Goal: Information Seeking & Learning: Understand process/instructions

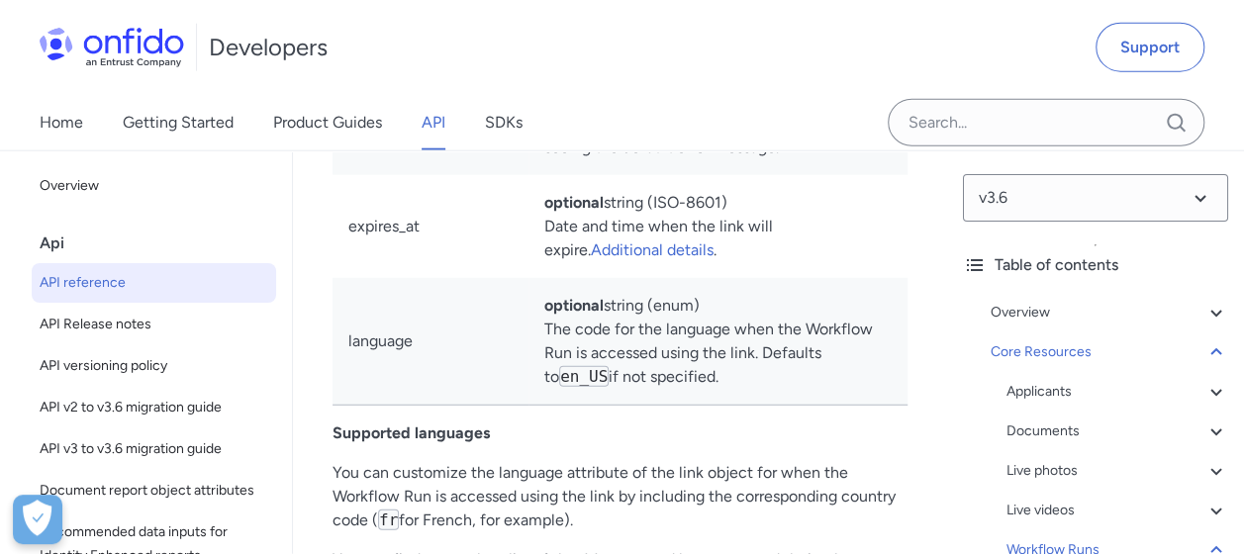
scroll to position [1, 0]
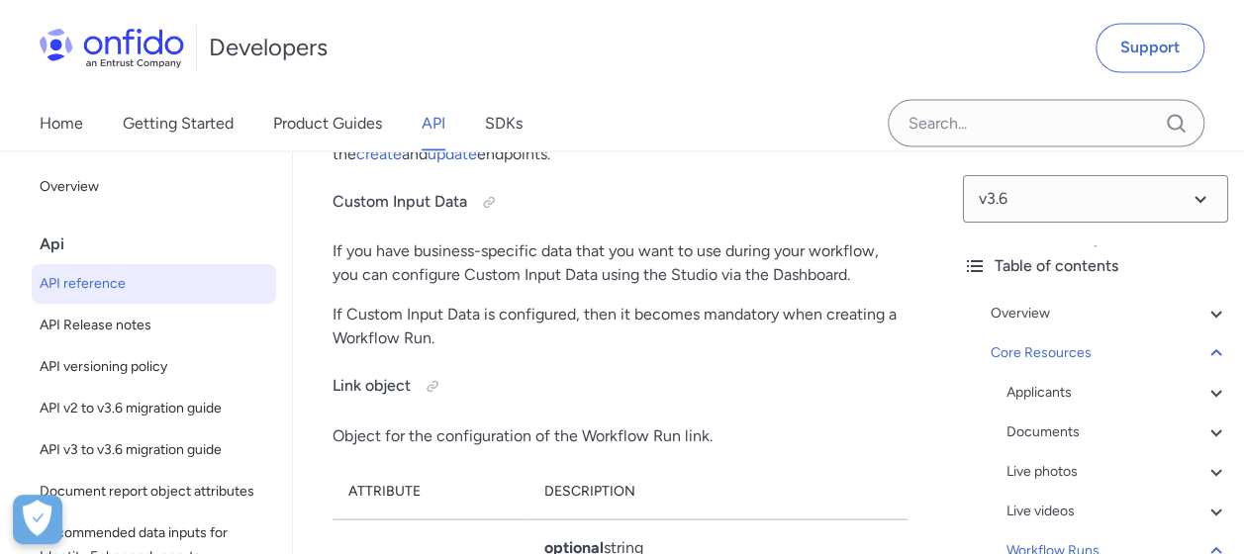
scroll to position [61500, 0]
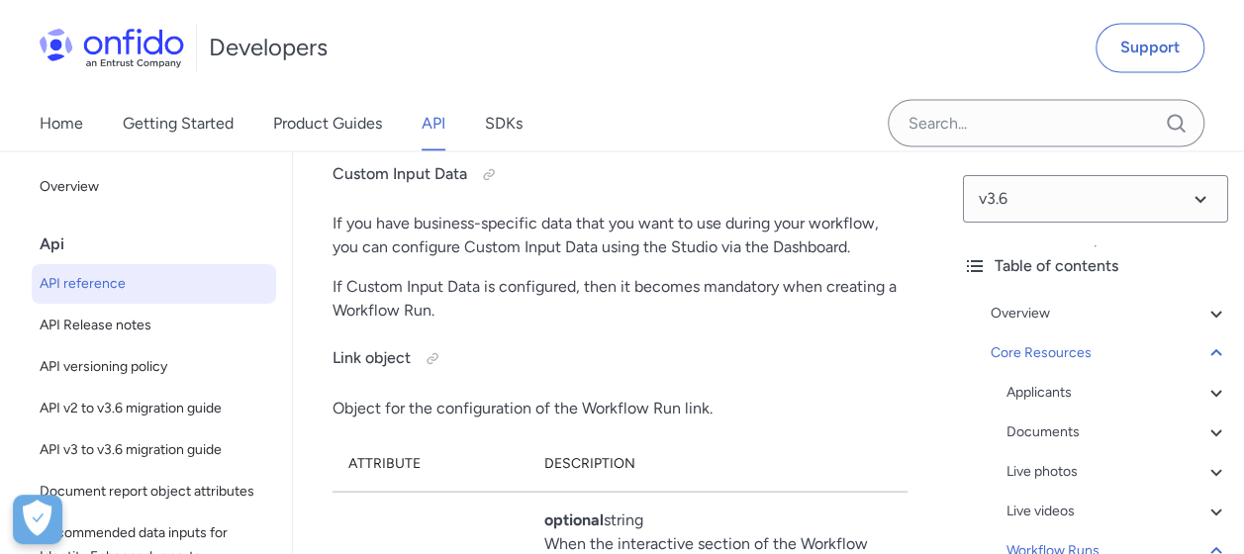
drag, startPoint x: 584, startPoint y: 267, endPoint x: 590, endPoint y: 287, distance: 20.7
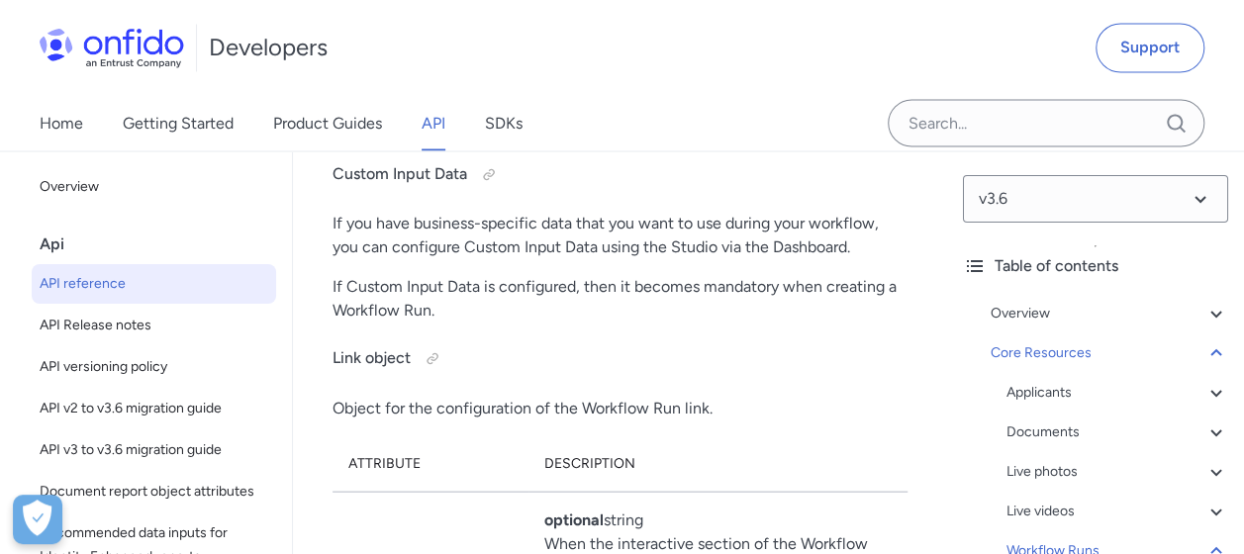
drag, startPoint x: 590, startPoint y: 287, endPoint x: 523, endPoint y: 340, distance: 85.2
drag, startPoint x: 439, startPoint y: 366, endPoint x: 628, endPoint y: 366, distance: 189.0
drag, startPoint x: 628, startPoint y: 366, endPoint x: 705, endPoint y: 371, distance: 76.4
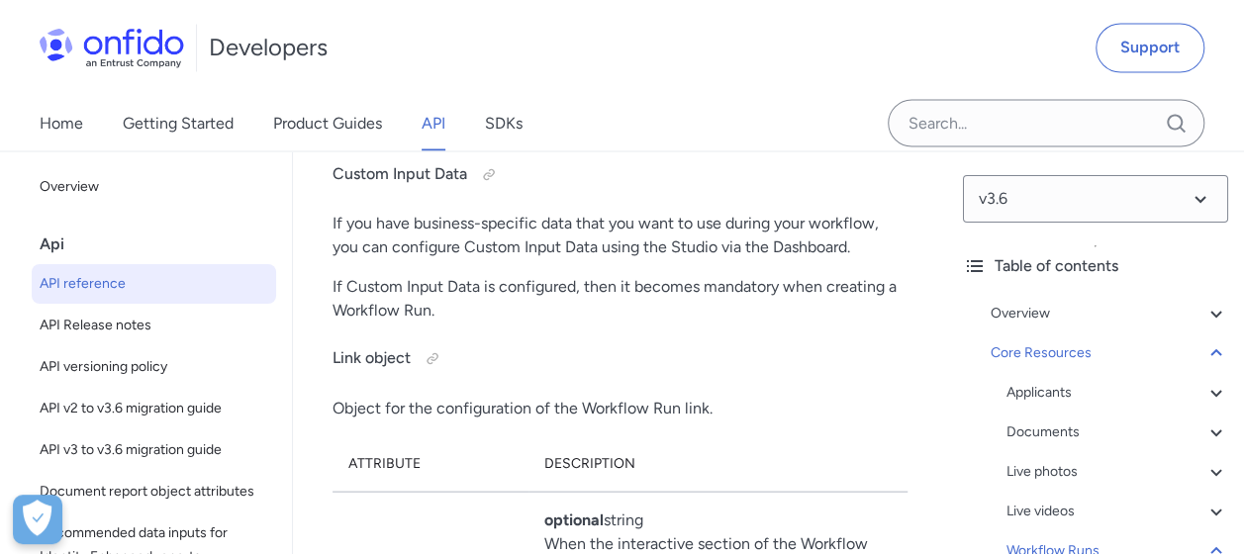
drag, startPoint x: 540, startPoint y: 358, endPoint x: 905, endPoint y: 366, distance: 365.2
drag, startPoint x: 905, startPoint y: 366, endPoint x: 751, endPoint y: 384, distance: 155.4
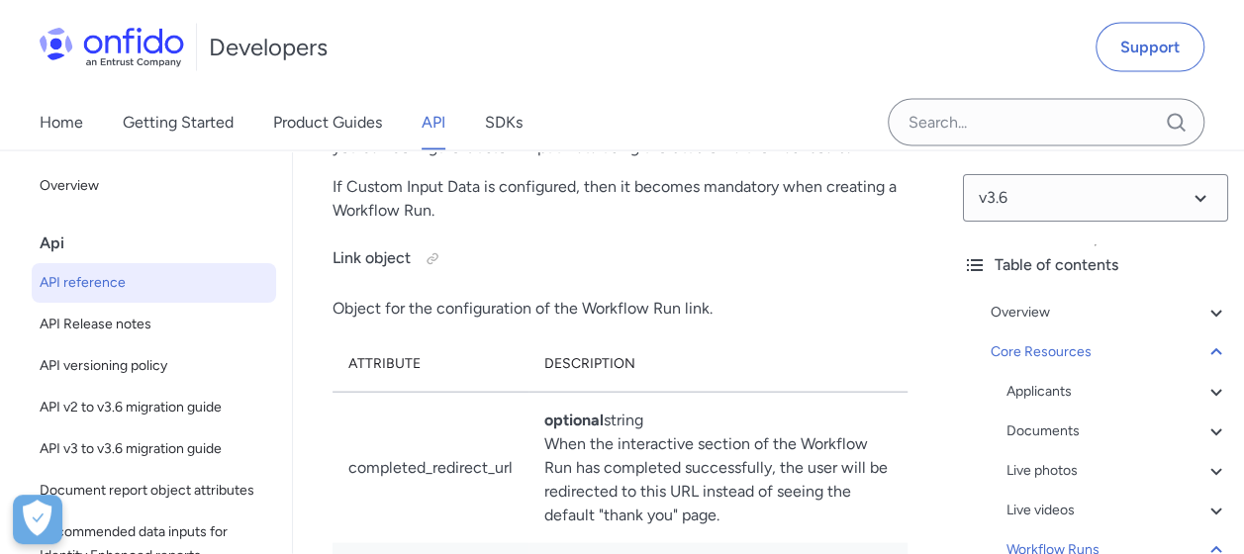
scroll to position [61698, 0]
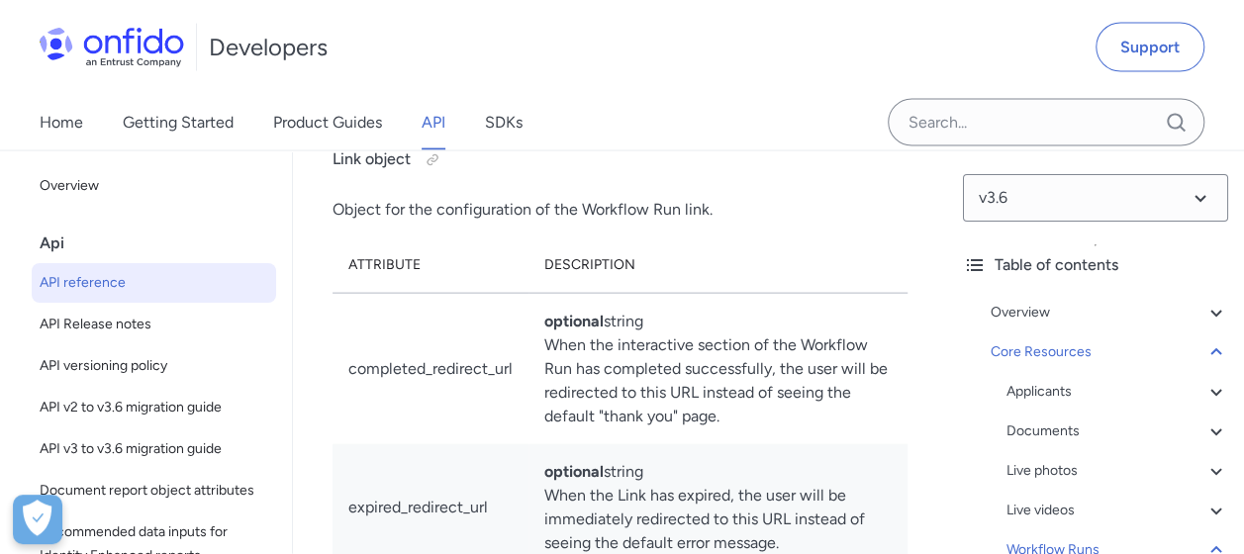
drag, startPoint x: 374, startPoint y: 284, endPoint x: 476, endPoint y: 284, distance: 101.9
drag, startPoint x: 476, startPoint y: 284, endPoint x: 502, endPoint y: 305, distance: 33.1
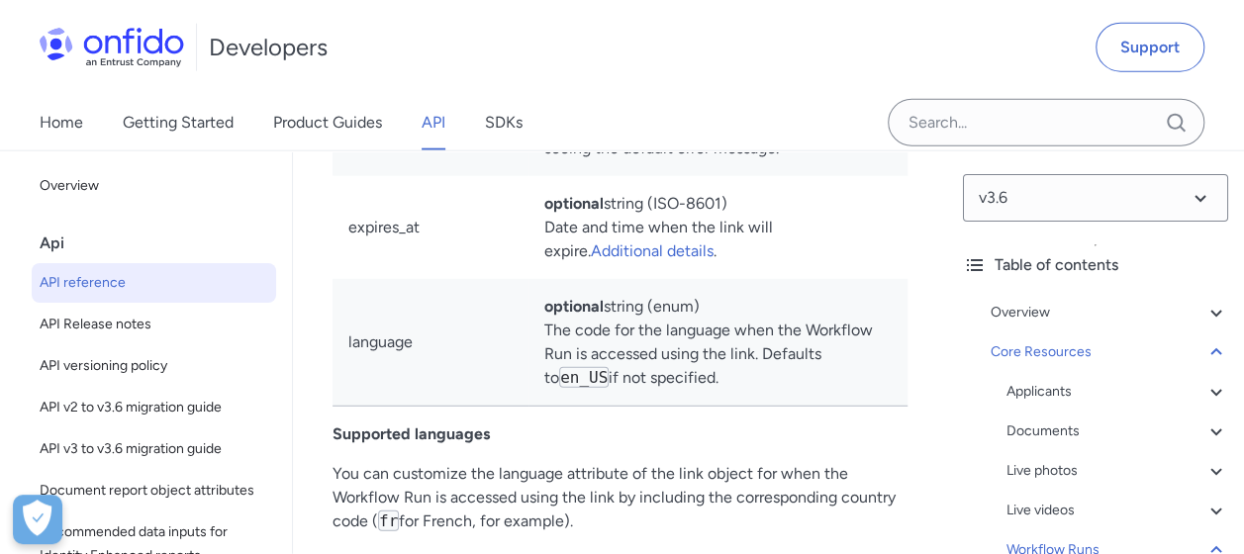
scroll to position [62094, 0]
drag, startPoint x: 498, startPoint y: 314, endPoint x: 588, endPoint y: 313, distance: 90.1
drag, startPoint x: 375, startPoint y: 327, endPoint x: 626, endPoint y: 329, distance: 251.3
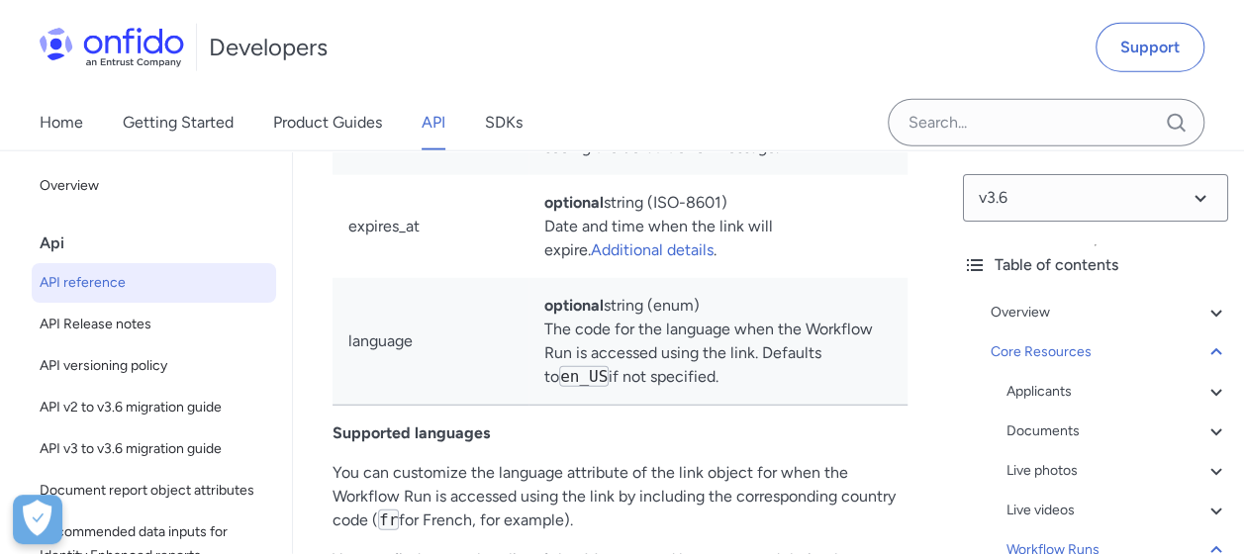
drag, startPoint x: 626, startPoint y: 329, endPoint x: 619, endPoint y: 340, distance: 13.7
drag, startPoint x: 558, startPoint y: 328, endPoint x: 894, endPoint y: 344, distance: 335.9
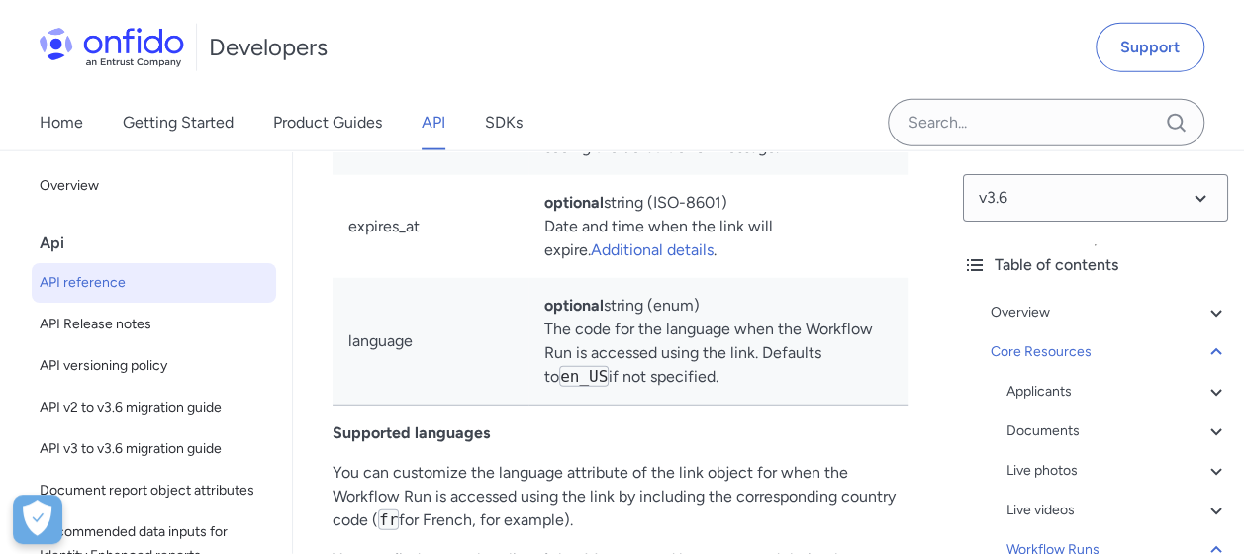
drag, startPoint x: 894, startPoint y: 344, endPoint x: 837, endPoint y: 380, distance: 66.7
drag, startPoint x: 576, startPoint y: 360, endPoint x: 604, endPoint y: 361, distance: 27.7
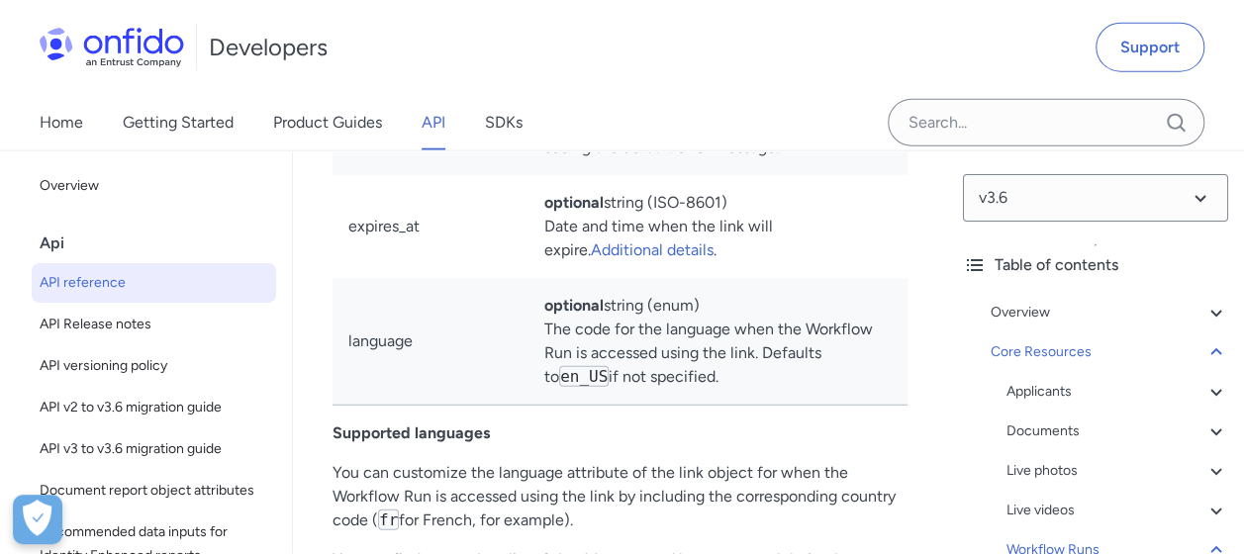
drag, startPoint x: 604, startPoint y: 361, endPoint x: 873, endPoint y: 354, distance: 269.2
drag, startPoint x: 873, startPoint y: 354, endPoint x: 663, endPoint y: 385, distance: 212.0
drag, startPoint x: 447, startPoint y: 378, endPoint x: 781, endPoint y: 385, distance: 333.5
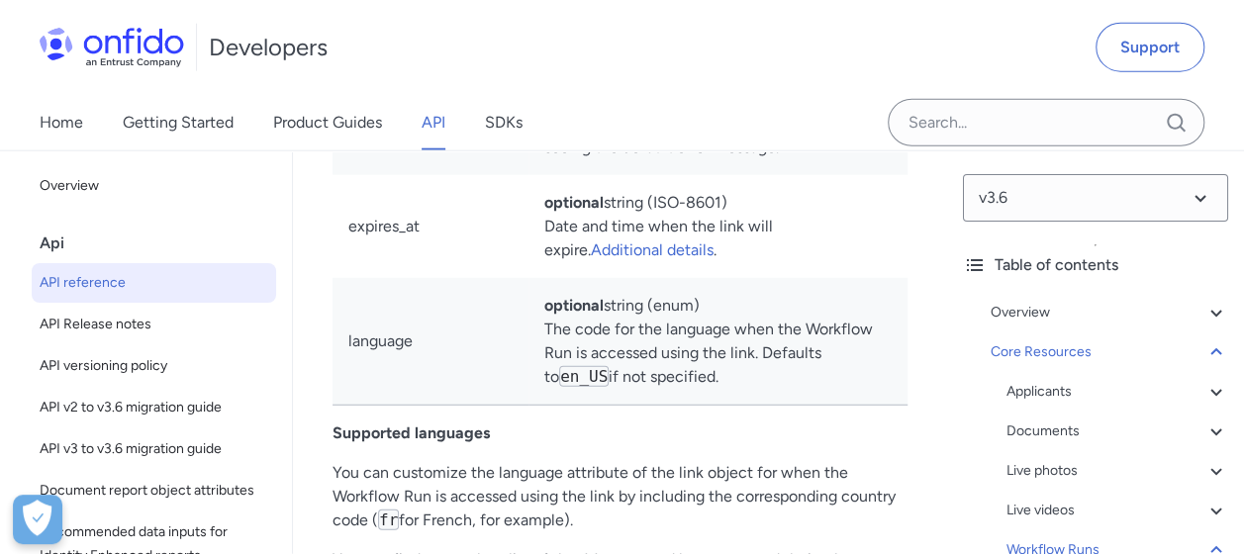
drag, startPoint x: 781, startPoint y: 385, endPoint x: 748, endPoint y: 439, distance: 63.5
drag, startPoint x: 633, startPoint y: 417, endPoint x: 661, endPoint y: 421, distance: 28.0
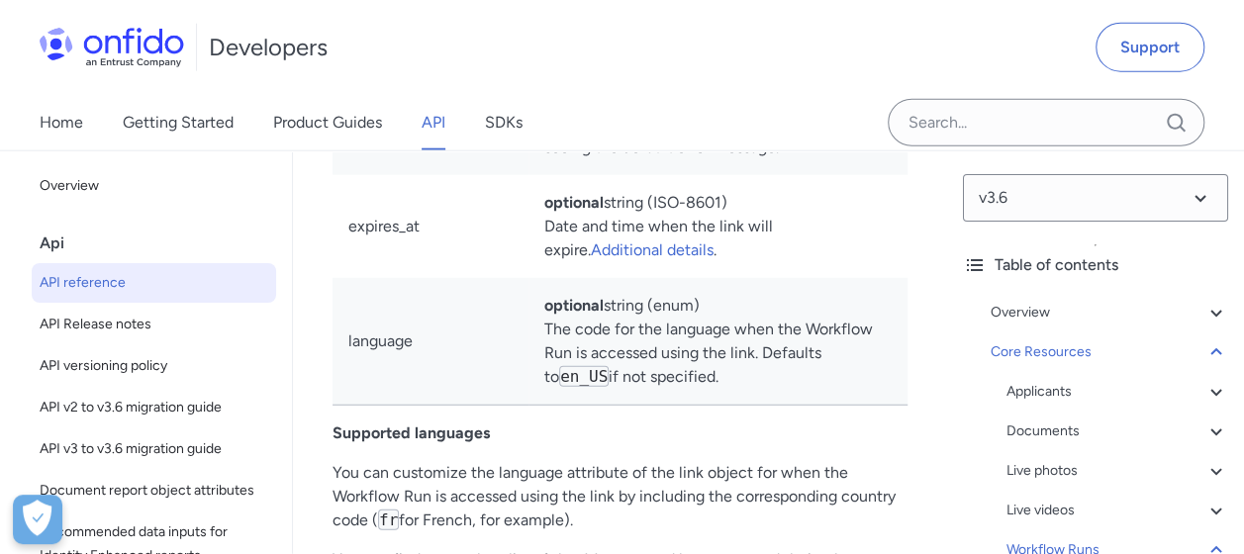
drag, startPoint x: 661, startPoint y: 421, endPoint x: 665, endPoint y: 439, distance: 19.2
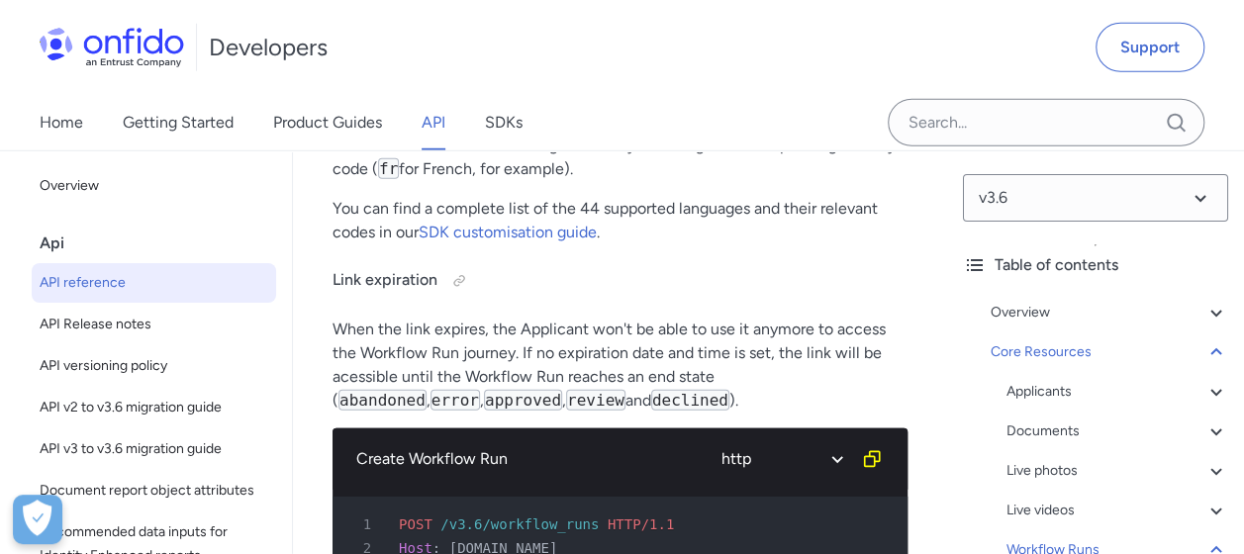
scroll to position [62489, 0]
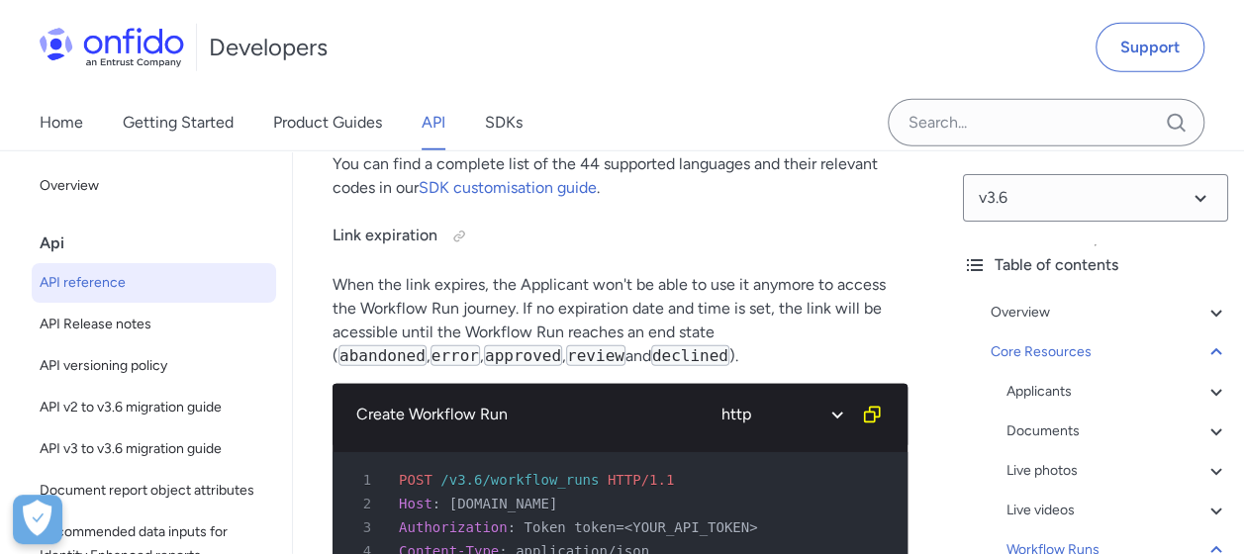
drag, startPoint x: 535, startPoint y: 336, endPoint x: 565, endPoint y: 425, distance: 92.9
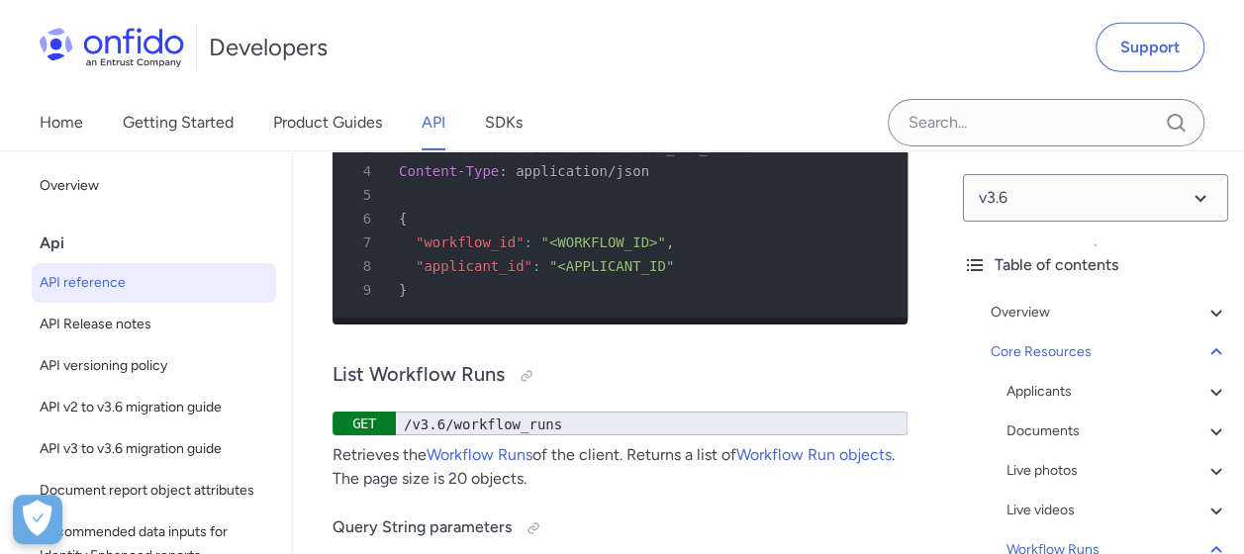
scroll to position [62885, 0]
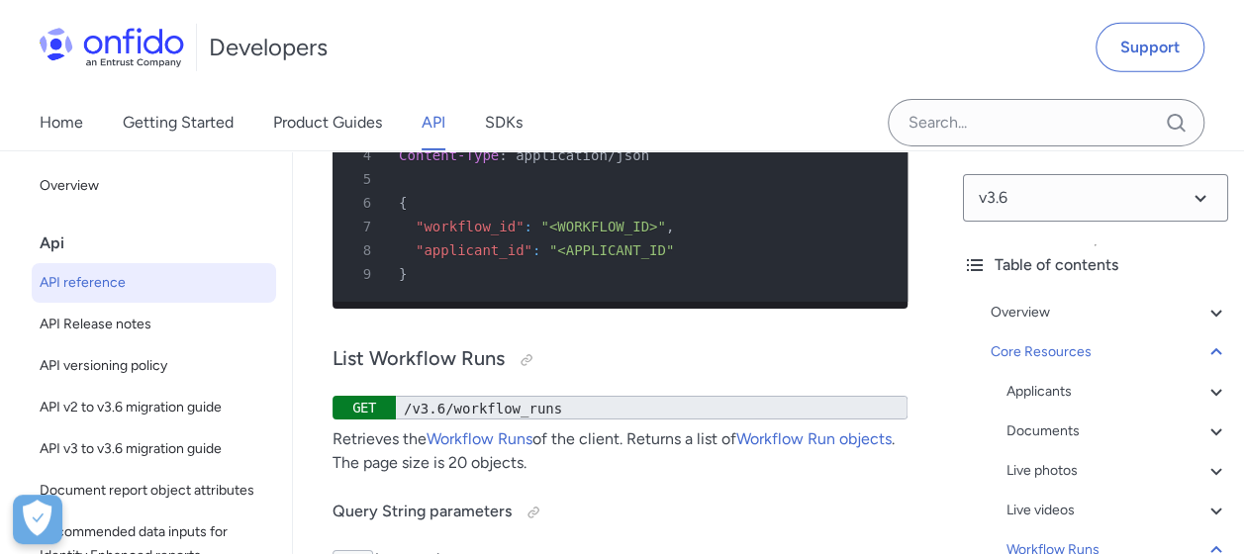
drag, startPoint x: 430, startPoint y: 380, endPoint x: 771, endPoint y: 383, distance: 340.4
drag, startPoint x: 771, startPoint y: 383, endPoint x: 718, endPoint y: 436, distance: 74.9
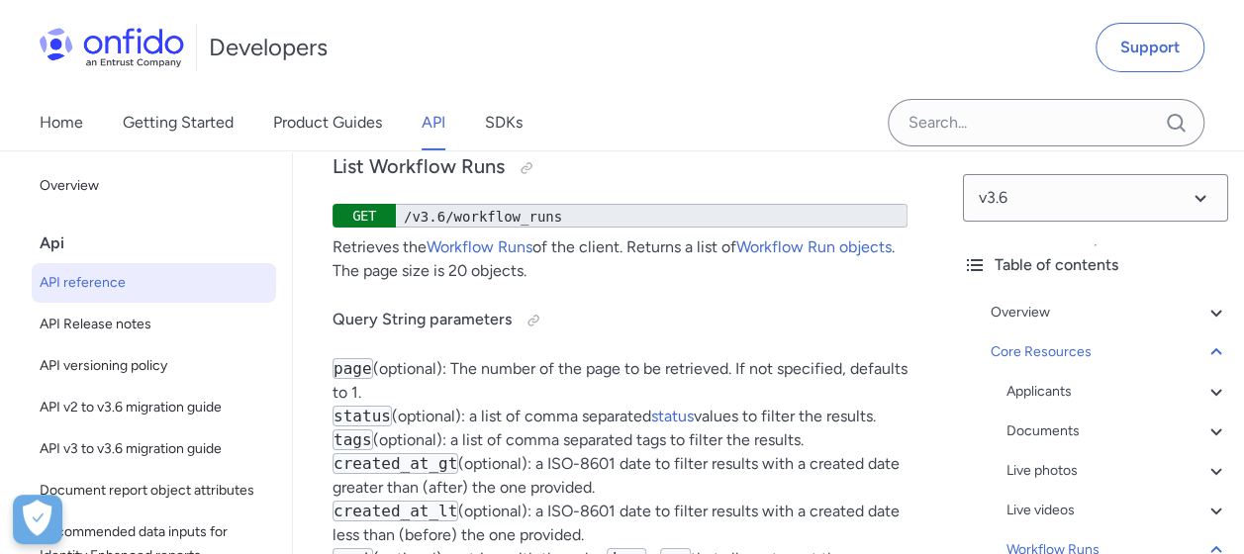
scroll to position [63083, 0]
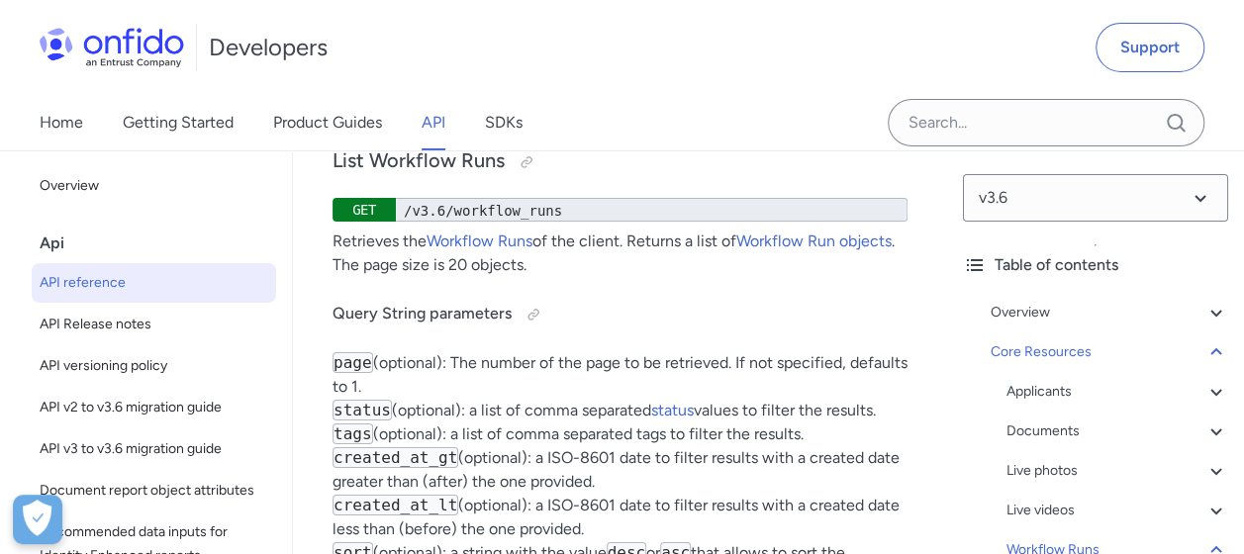
drag, startPoint x: 680, startPoint y: 315, endPoint x: 847, endPoint y: 322, distance: 167.4
drag, startPoint x: 847, startPoint y: 322, endPoint x: 786, endPoint y: 352, distance: 68.6
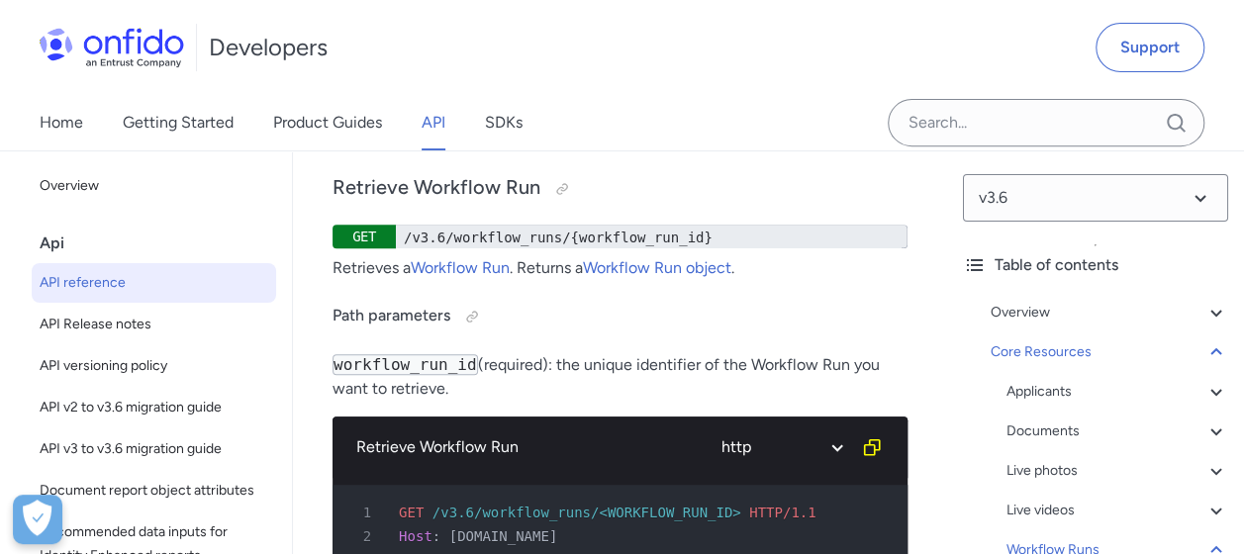
scroll to position [64172, 0]
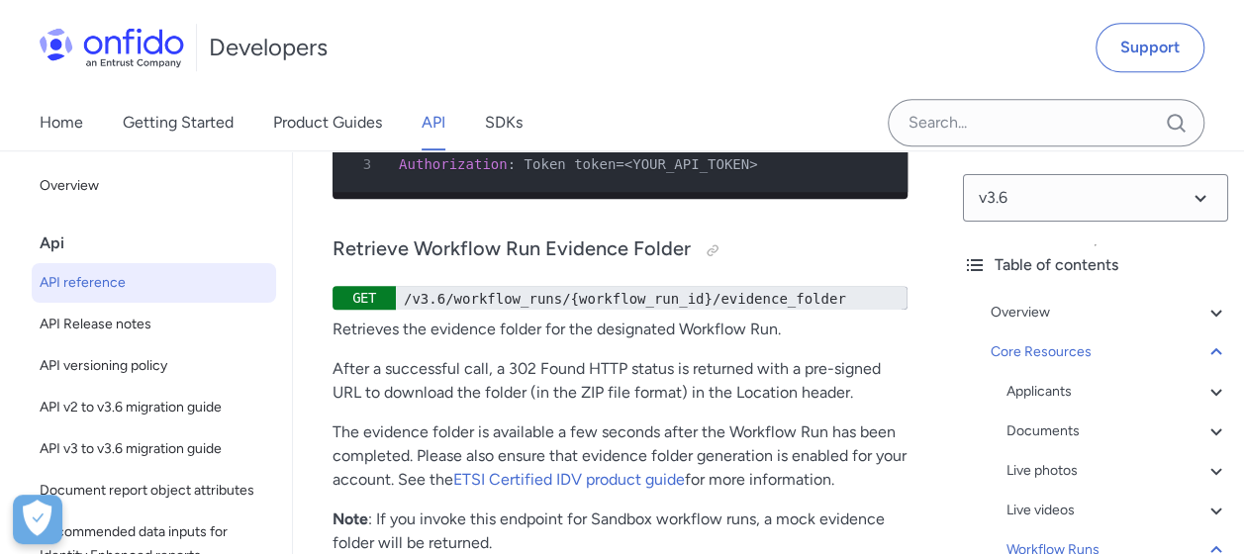
drag, startPoint x: 732, startPoint y: 368, endPoint x: 750, endPoint y: 368, distance: 17.8
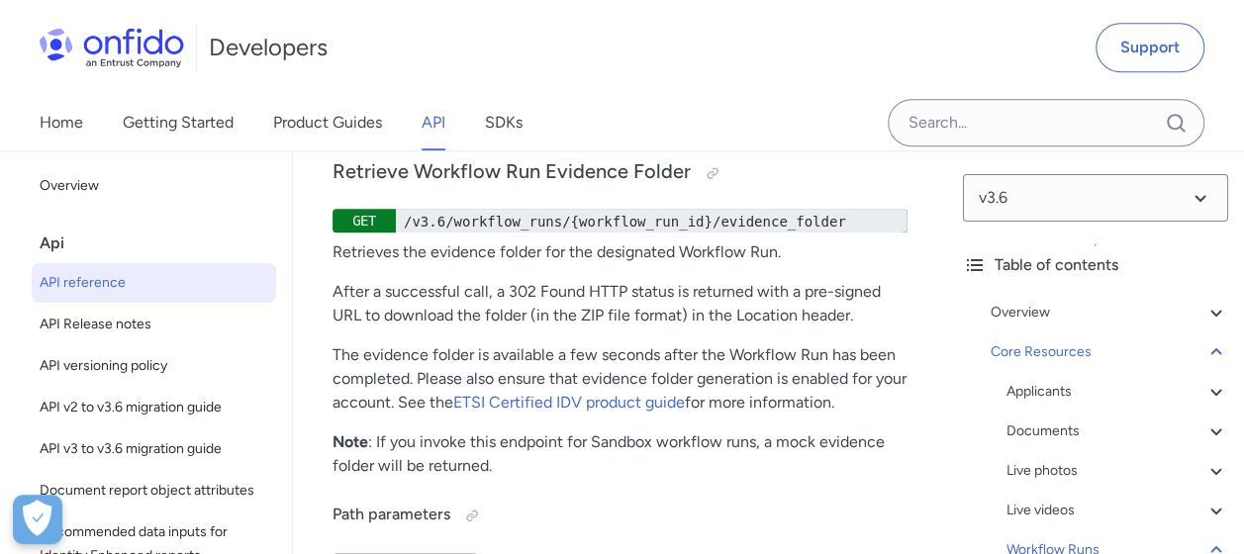
scroll to position [64369, 0]
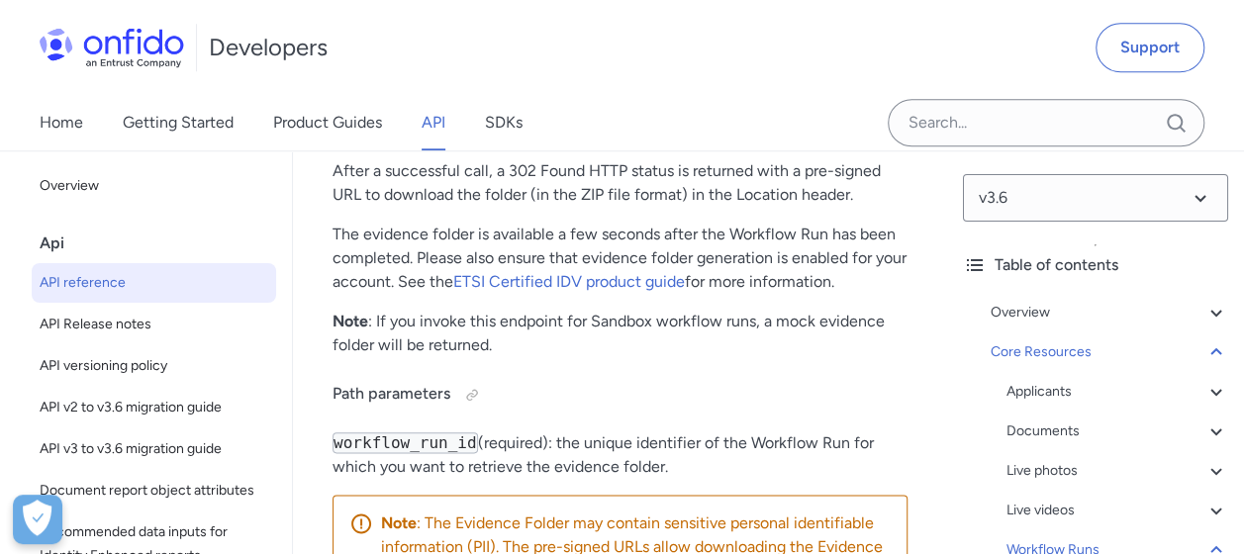
drag, startPoint x: 382, startPoint y: 346, endPoint x: 821, endPoint y: 350, distance: 439.4
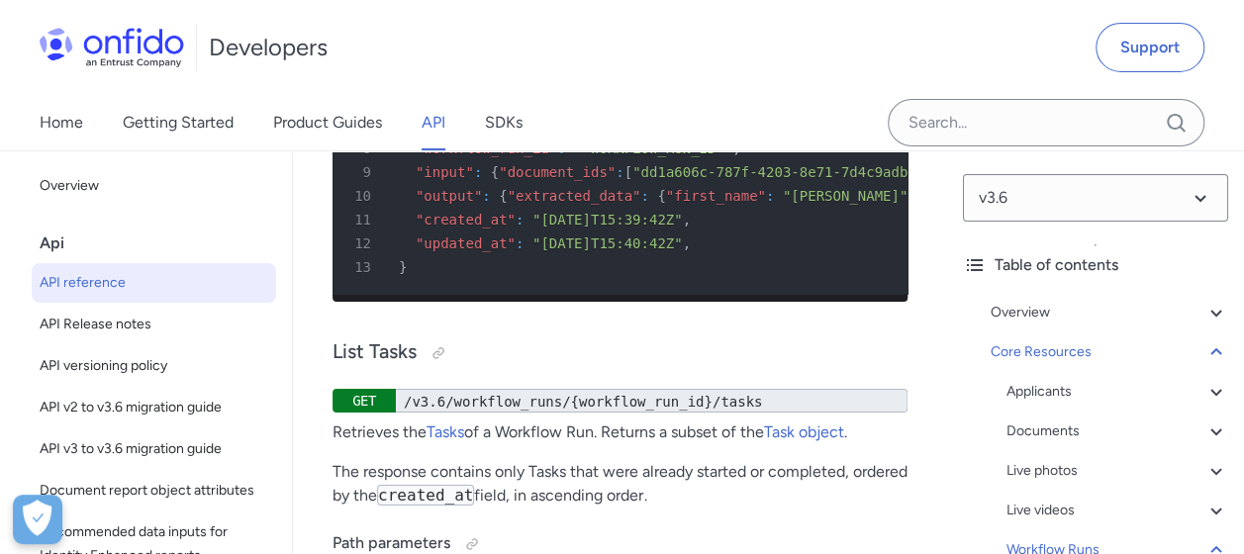
scroll to position [66942, 0]
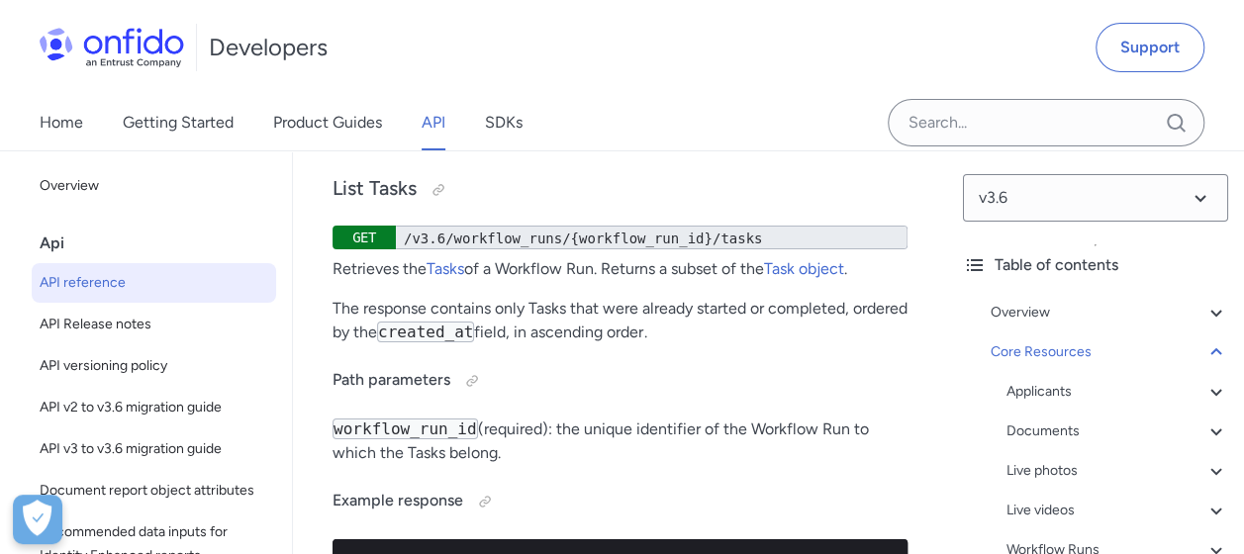
drag, startPoint x: 333, startPoint y: 324, endPoint x: 843, endPoint y: 372, distance: 511.9
drag, startPoint x: 843, startPoint y: 372, endPoint x: 742, endPoint y: 471, distance: 141.3
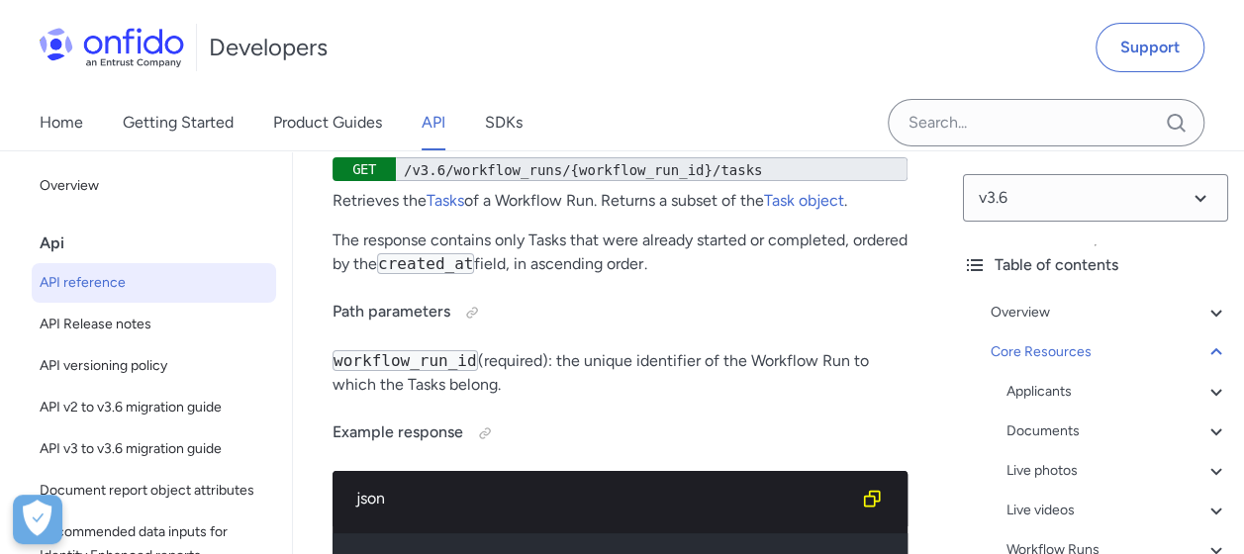
scroll to position [67041, 0]
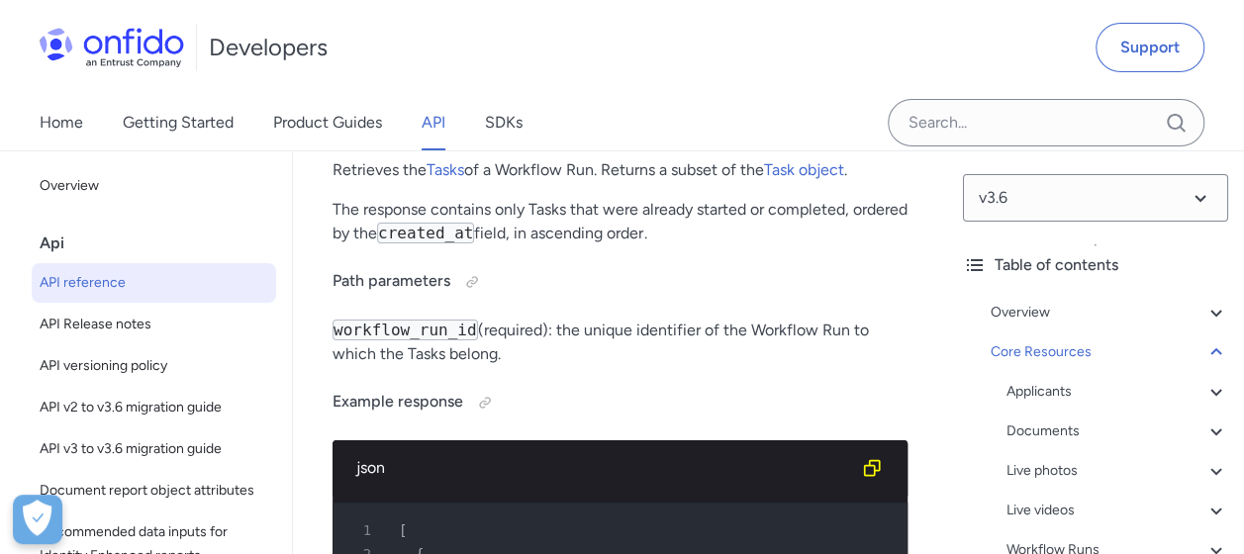
drag, startPoint x: 508, startPoint y: 377, endPoint x: 865, endPoint y: 377, distance: 357.2
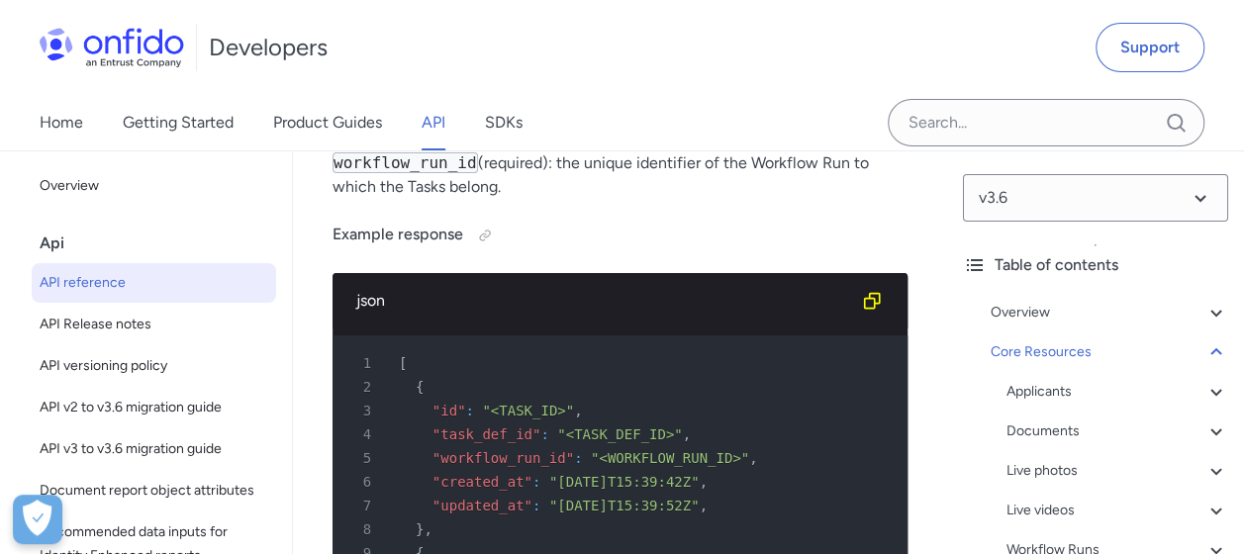
scroll to position [67239, 0]
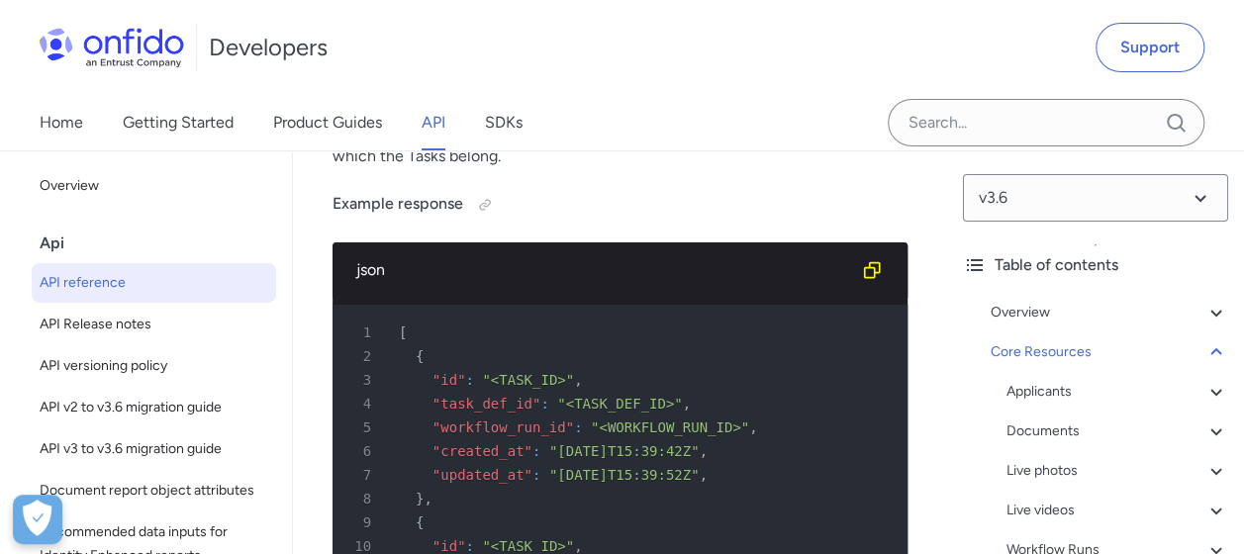
drag, startPoint x: 333, startPoint y: 296, endPoint x: 862, endPoint y: 368, distance: 533.3
drag, startPoint x: 350, startPoint y: 399, endPoint x: 778, endPoint y: 469, distance: 433.2
drag, startPoint x: 778, startPoint y: 469, endPoint x: 754, endPoint y: 479, distance: 25.7
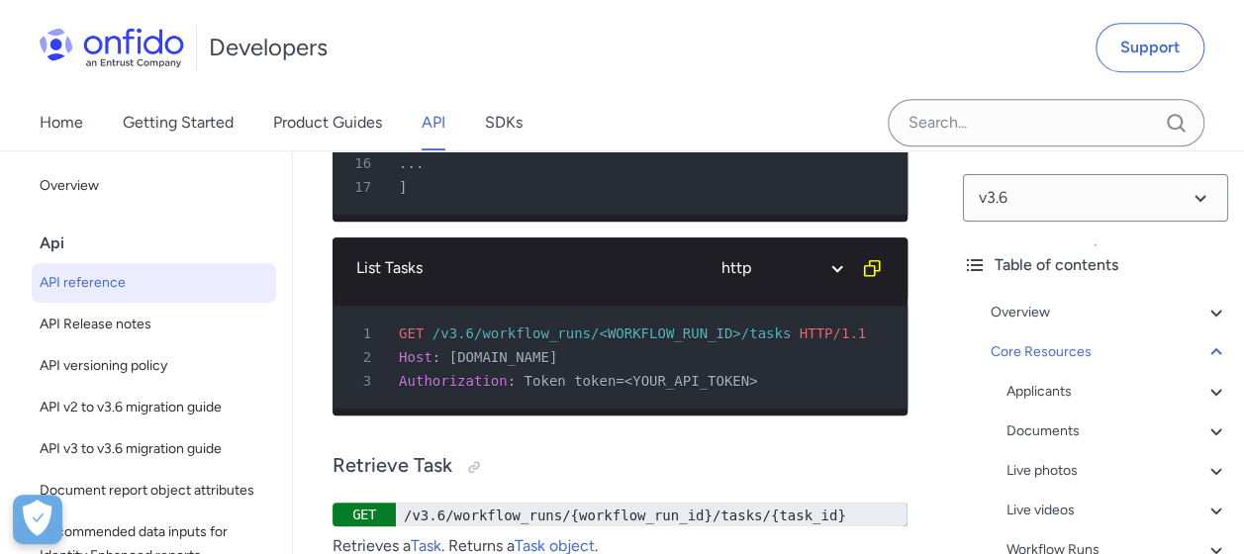
scroll to position [67734, 0]
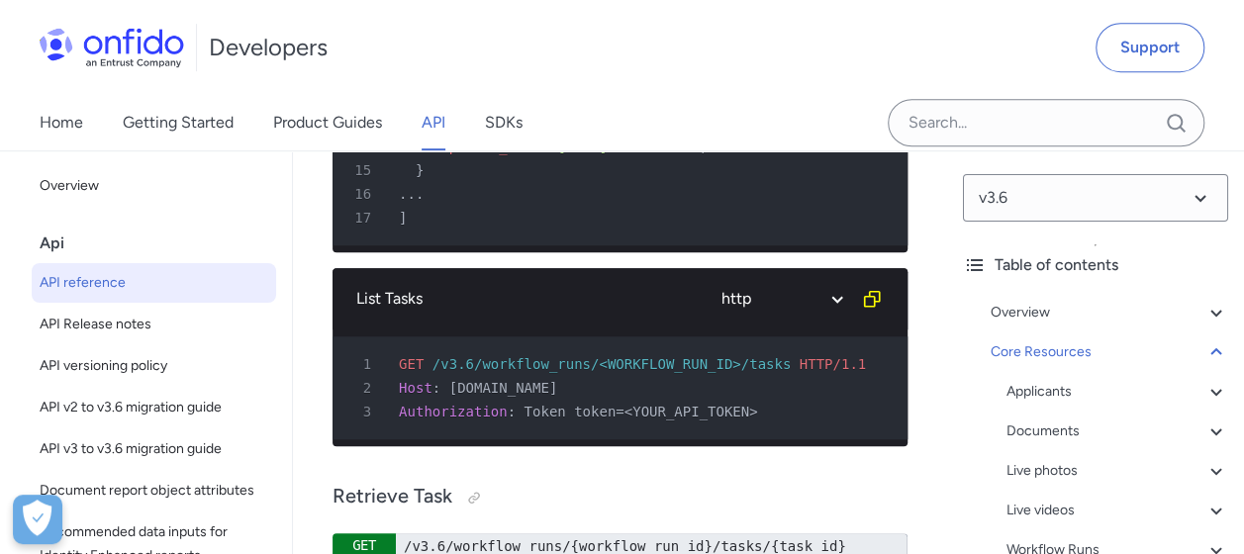
drag, startPoint x: 346, startPoint y: 255, endPoint x: 712, endPoint y: 255, distance: 366.1
drag, startPoint x: 712, startPoint y: 255, endPoint x: 799, endPoint y: 269, distance: 87.2
drag, startPoint x: 346, startPoint y: 338, endPoint x: 427, endPoint y: 338, distance: 81.1
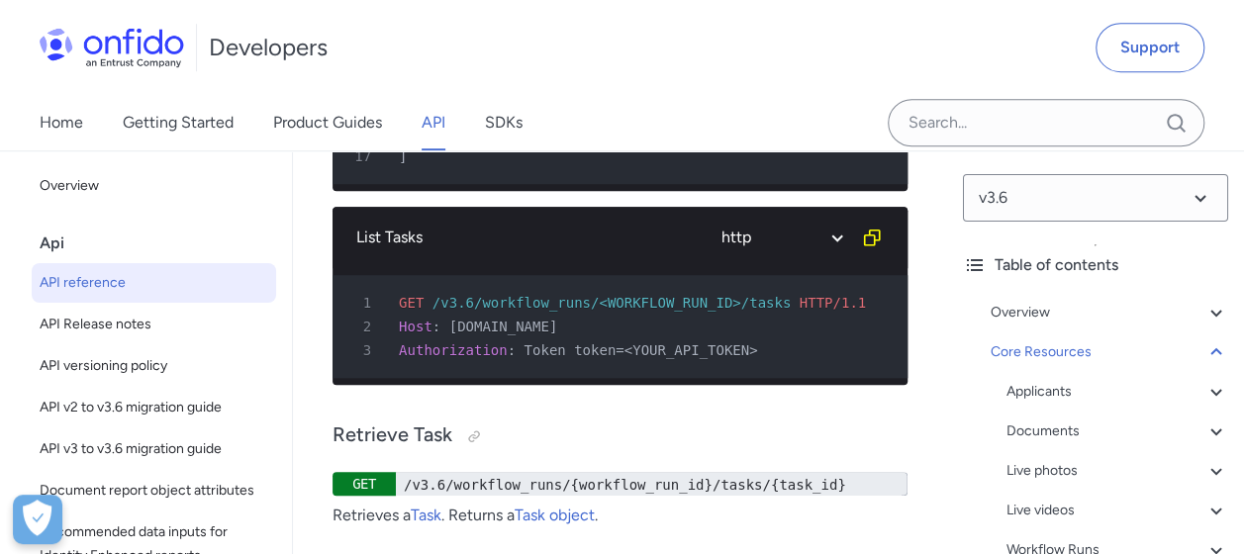
scroll to position [67833, 0]
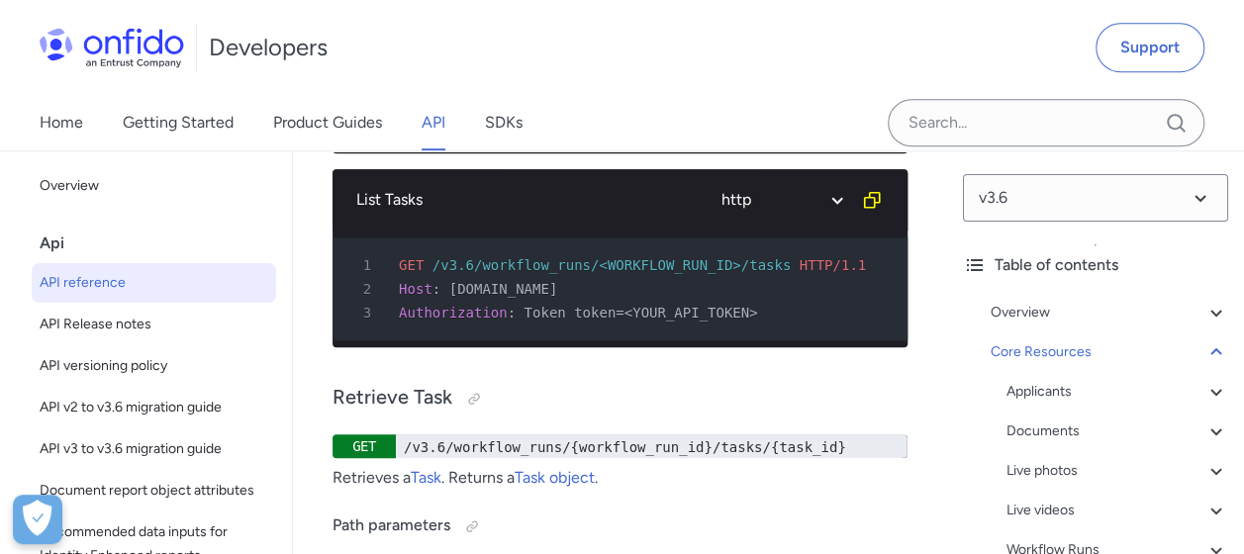
drag, startPoint x: 352, startPoint y: 310, endPoint x: 482, endPoint y: 309, distance: 129.6
drag, startPoint x: 482, startPoint y: 309, endPoint x: 524, endPoint y: 404, distance: 104.1
drag, startPoint x: 524, startPoint y: 404, endPoint x: 732, endPoint y: 455, distance: 214.1
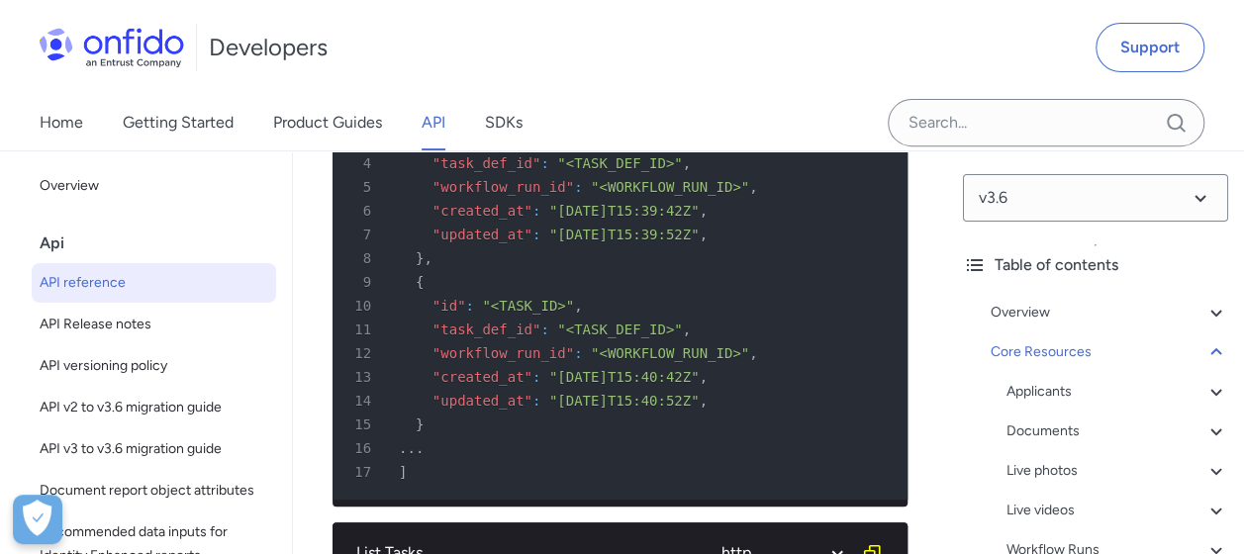
scroll to position [67239, 0]
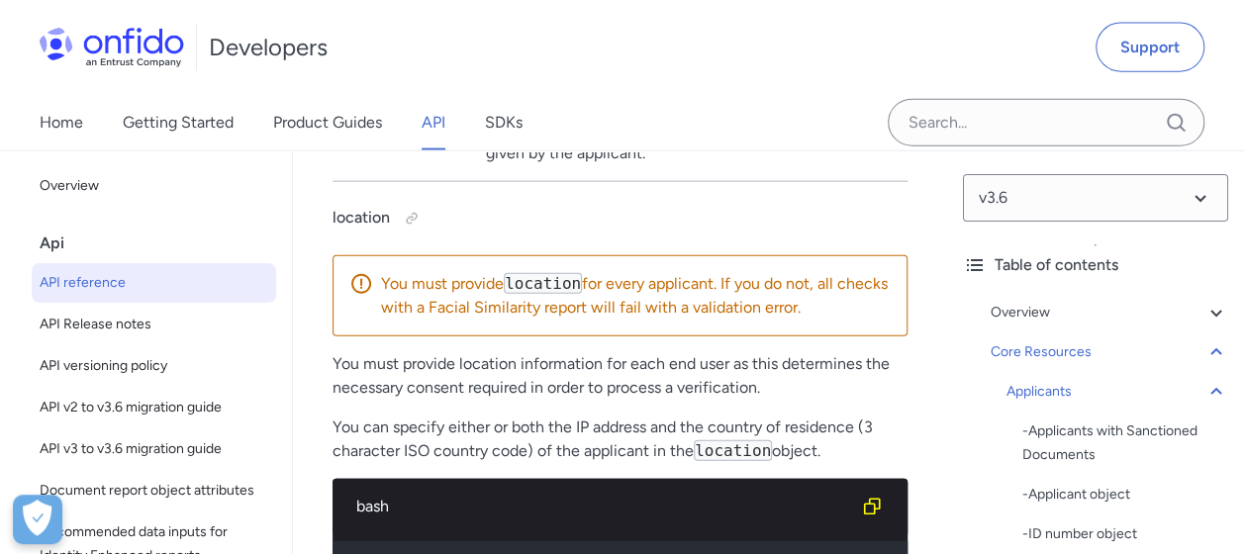
scroll to position [32122, 0]
drag, startPoint x: 451, startPoint y: 350, endPoint x: 525, endPoint y: 352, distance: 74.2
drag, startPoint x: 525, startPoint y: 352, endPoint x: 525, endPoint y: 364, distance: 11.9
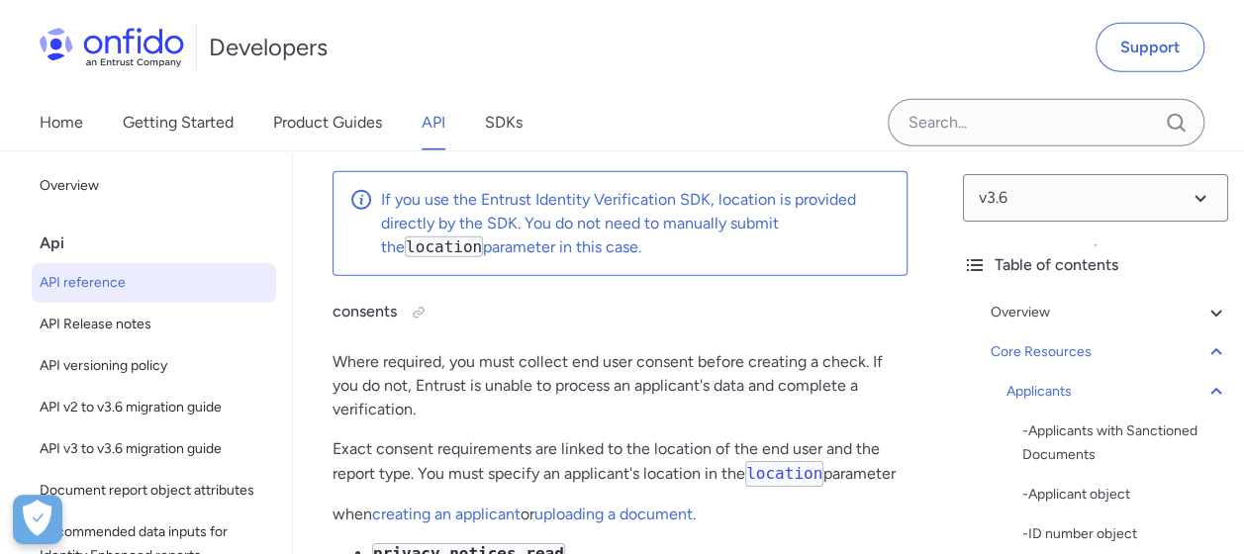
scroll to position [32815, 0]
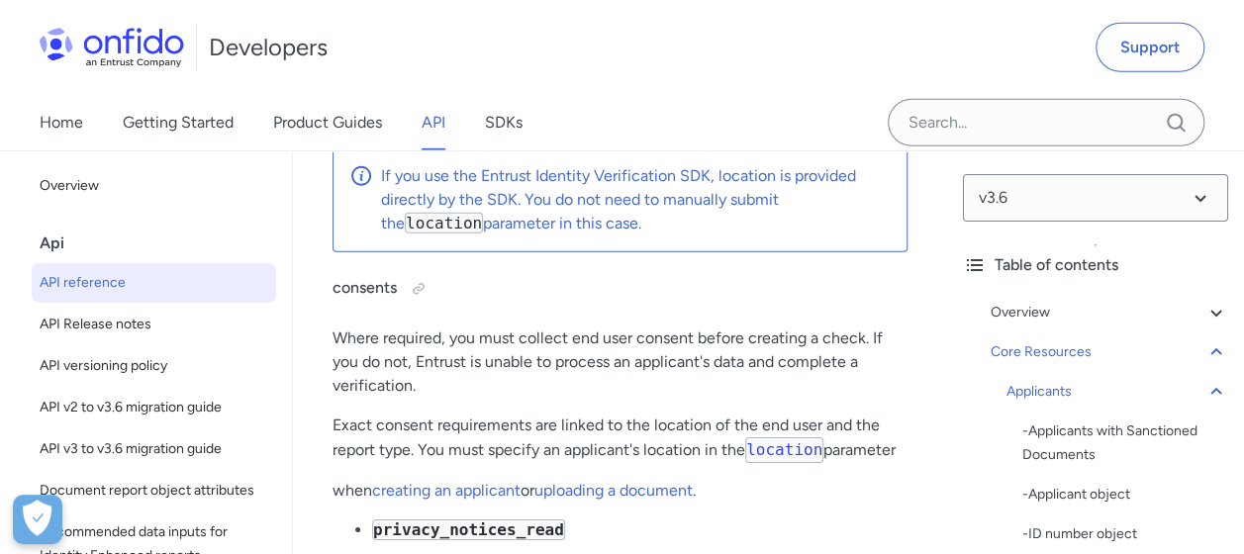
drag, startPoint x: 350, startPoint y: 279, endPoint x: 445, endPoint y: 278, distance: 95.0
drag, startPoint x: 445, startPoint y: 278, endPoint x: 494, endPoint y: 342, distance: 80.5
drag, startPoint x: 358, startPoint y: 465, endPoint x: 559, endPoint y: 469, distance: 200.9
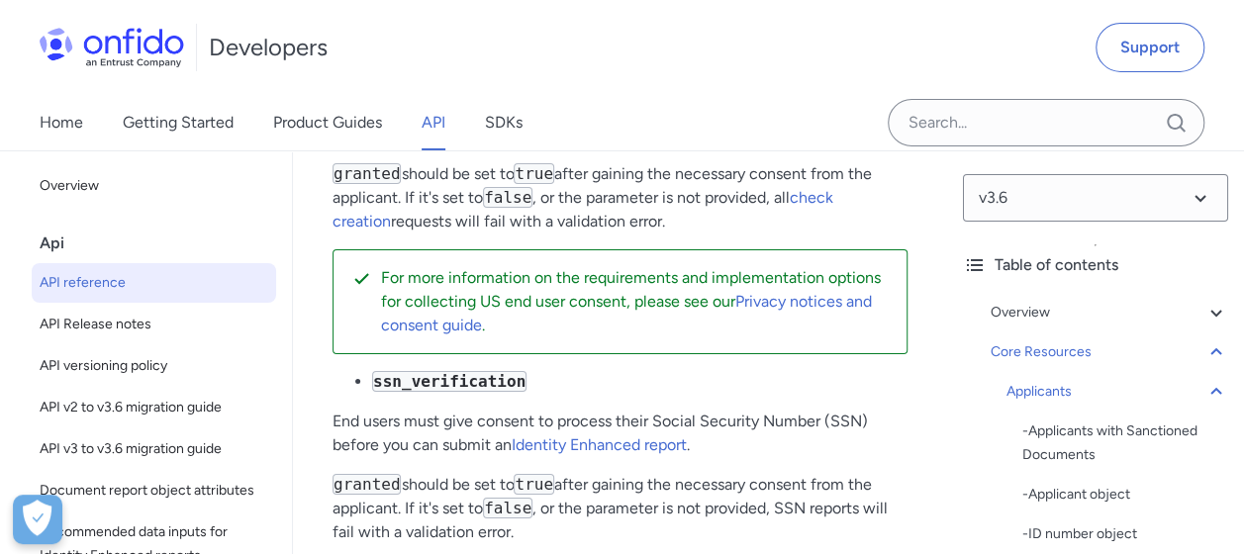
scroll to position [33408, 0]
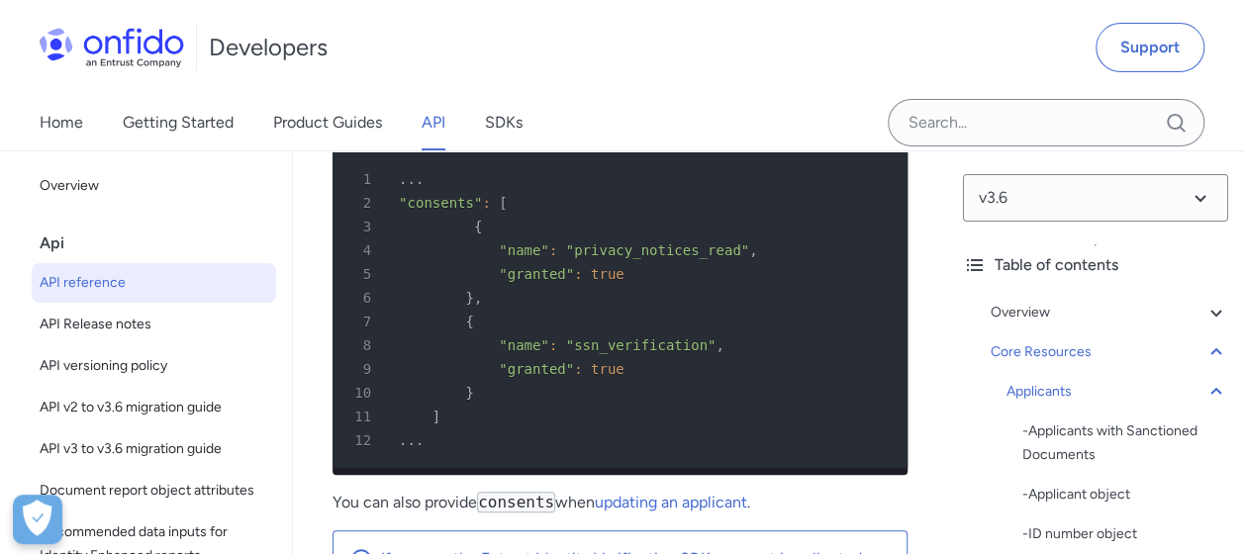
scroll to position [33705, 0]
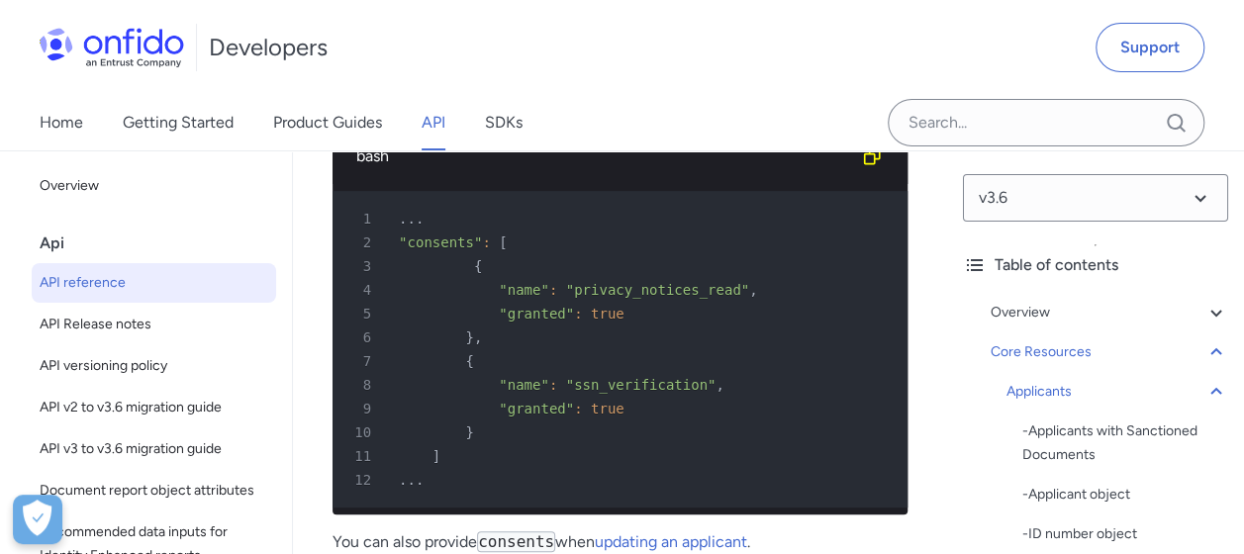
drag, startPoint x: 456, startPoint y: 321, endPoint x: 750, endPoint y: 373, distance: 298.5
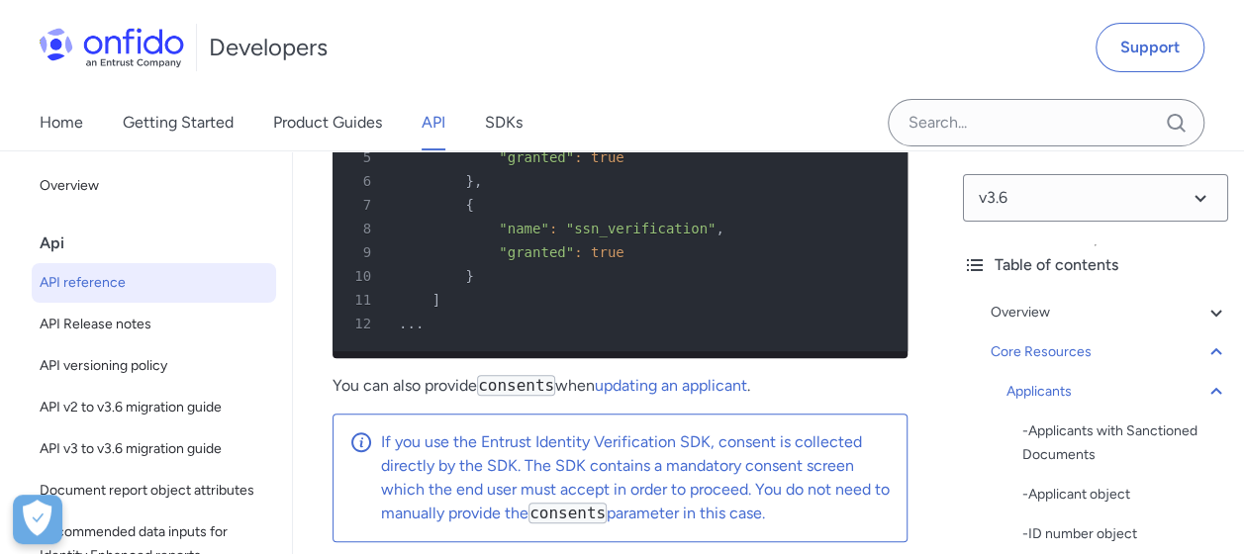
scroll to position [34002, 0]
